Goal: Information Seeking & Learning: Learn about a topic

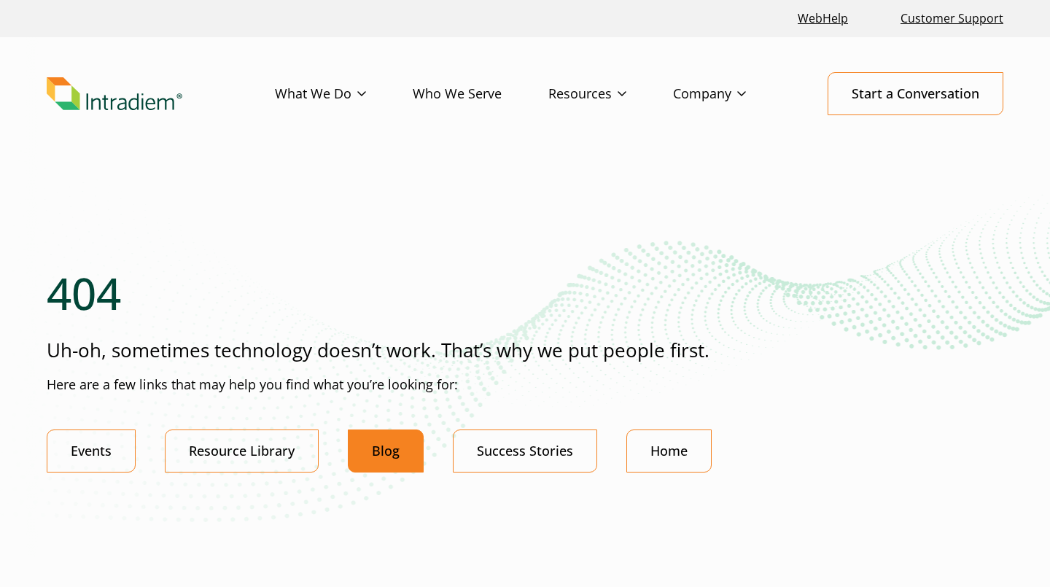
click at [370, 446] on link "Blog" at bounding box center [386, 451] width 76 height 43
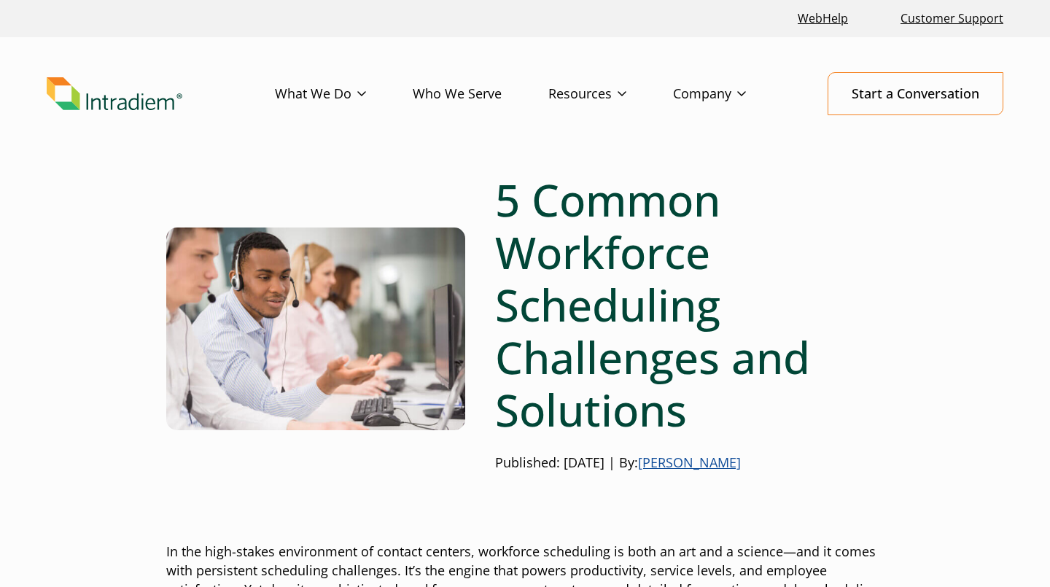
click at [715, 465] on link "[PERSON_NAME]" at bounding box center [689, 463] width 103 height 18
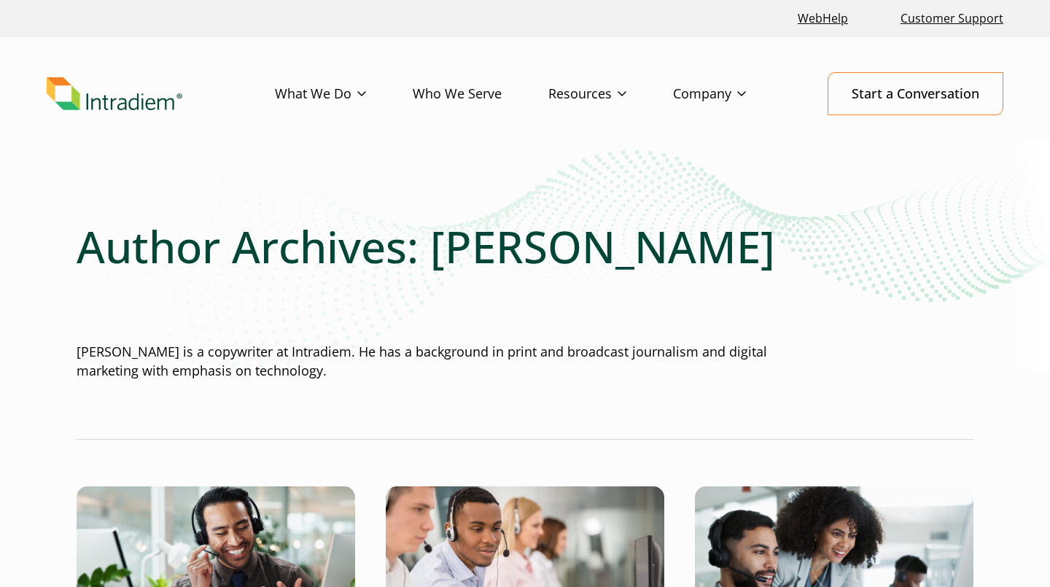
click at [300, 121] on link "Platform" at bounding box center [300, 124] width 48 height 16
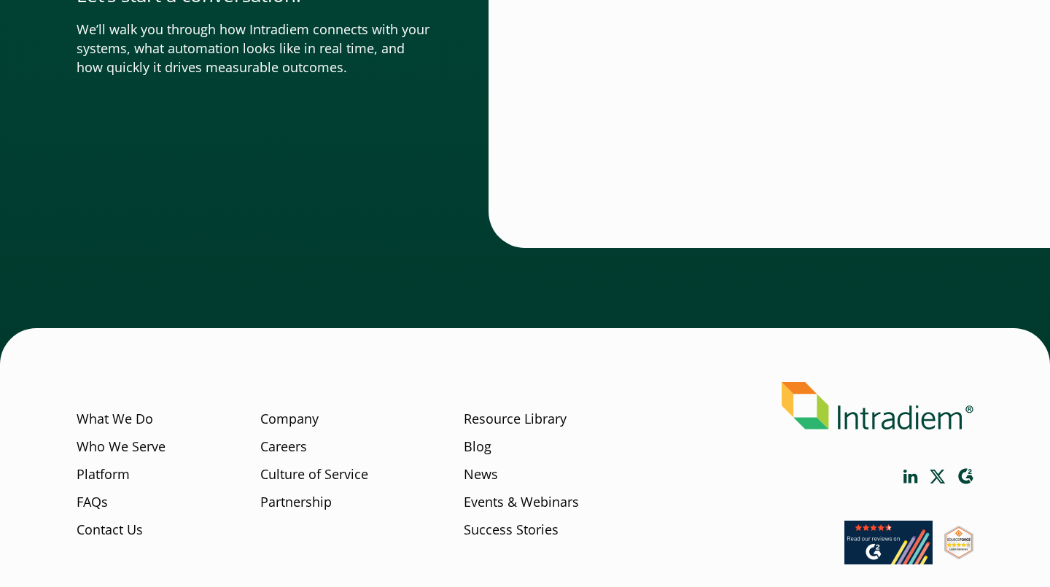
scroll to position [5225, 0]
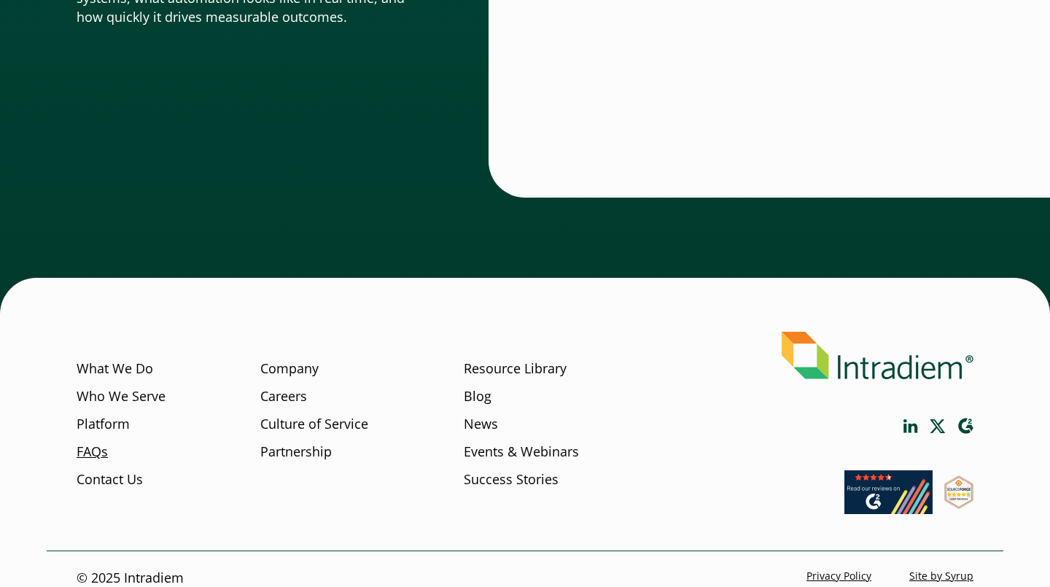
click at [96, 443] on link "FAQs" at bounding box center [92, 452] width 31 height 19
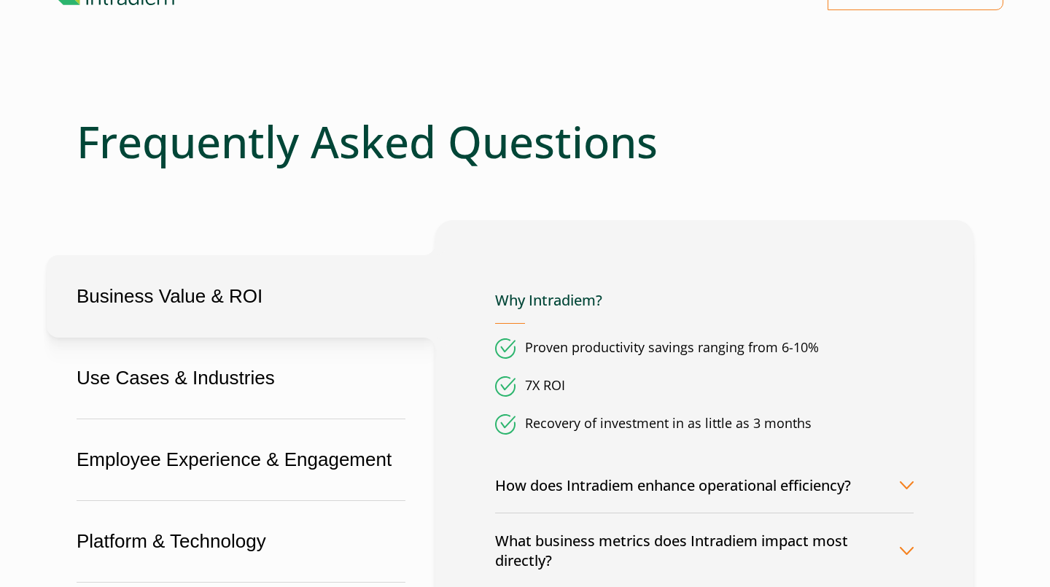
scroll to position [166, 0]
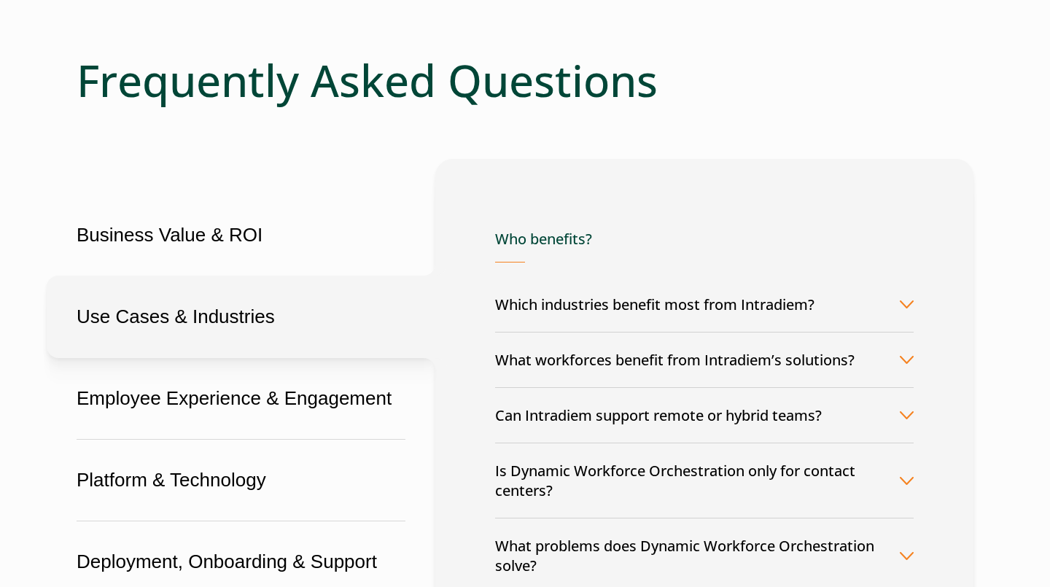
click at [646, 361] on button "What workforces benefit from Intradiem’s solutions?" at bounding box center [704, 360] width 419 height 55
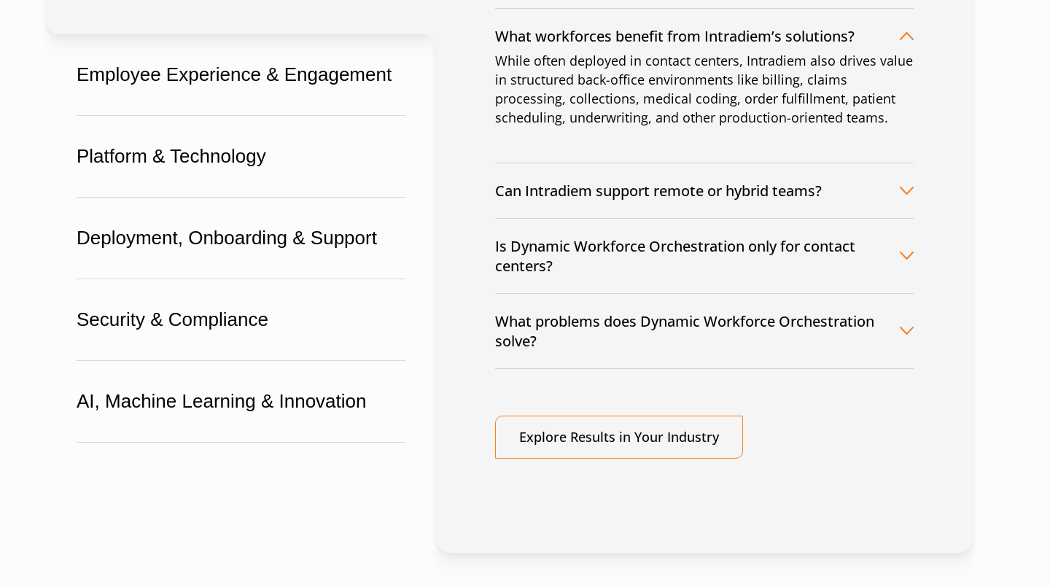
scroll to position [533, 0]
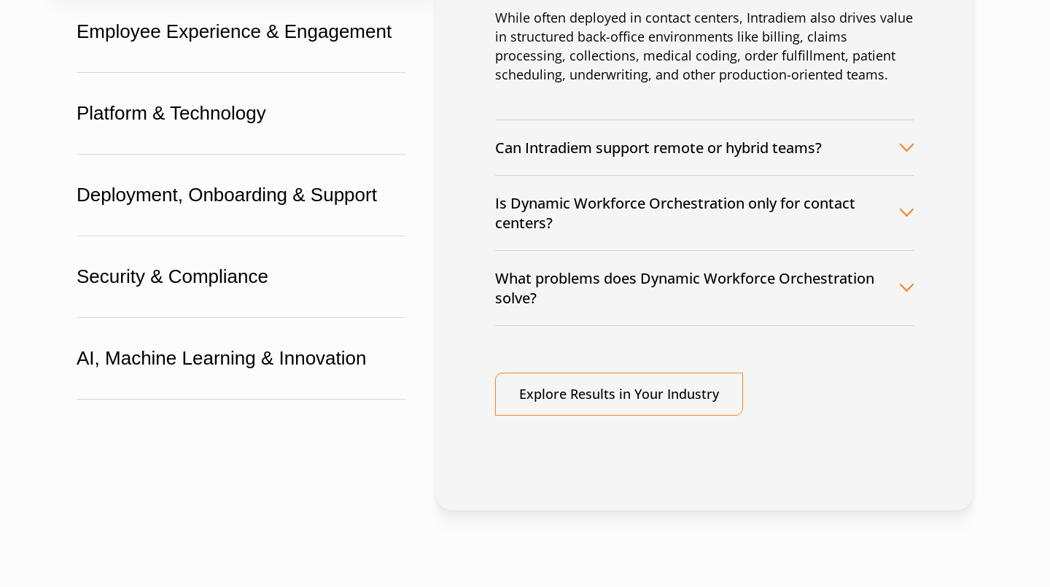
click at [599, 346] on div "Who benefits? Which industries benefit most from [GEOGRAPHIC_DATA]? Any organiz…" at bounding box center [704, 140] width 419 height 552
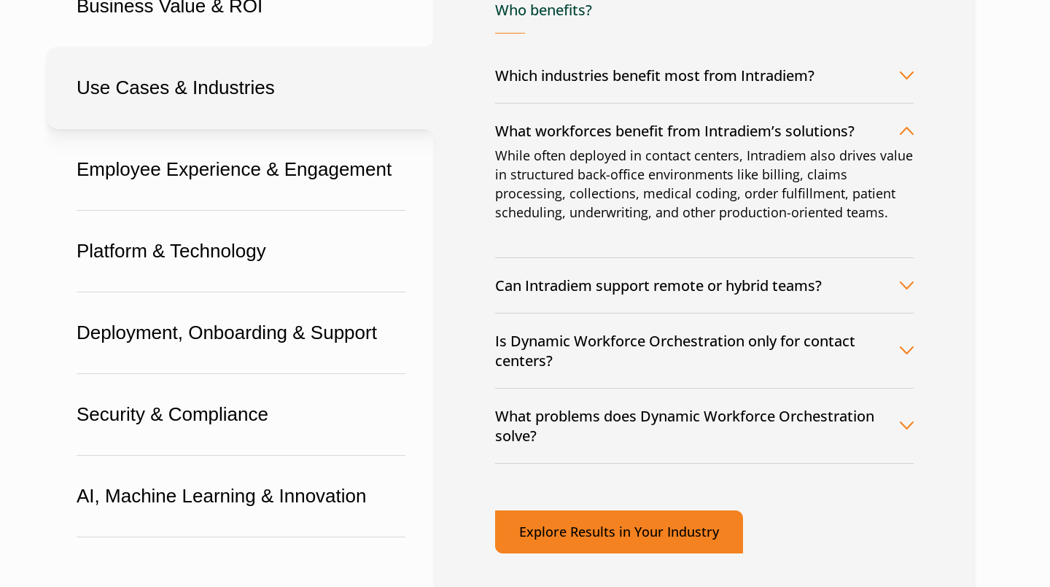
scroll to position [390, 0]
